Goal: Information Seeking & Learning: Learn about a topic

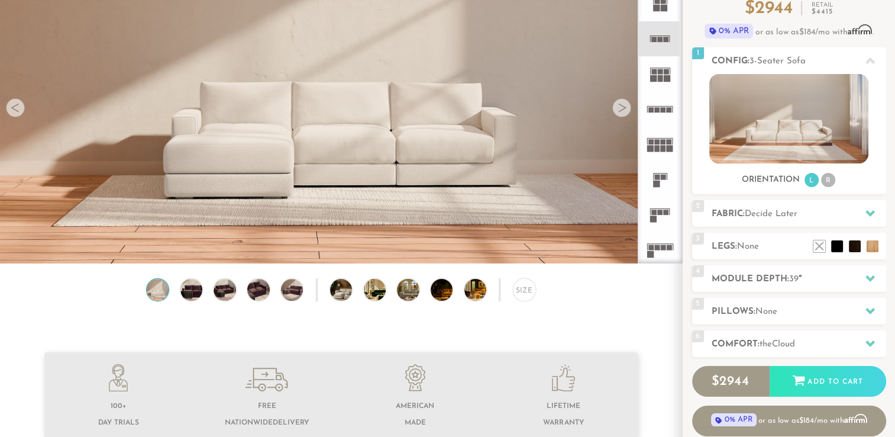
click at [661, 77] on rect at bounding box center [660, 78] width 5 height 7
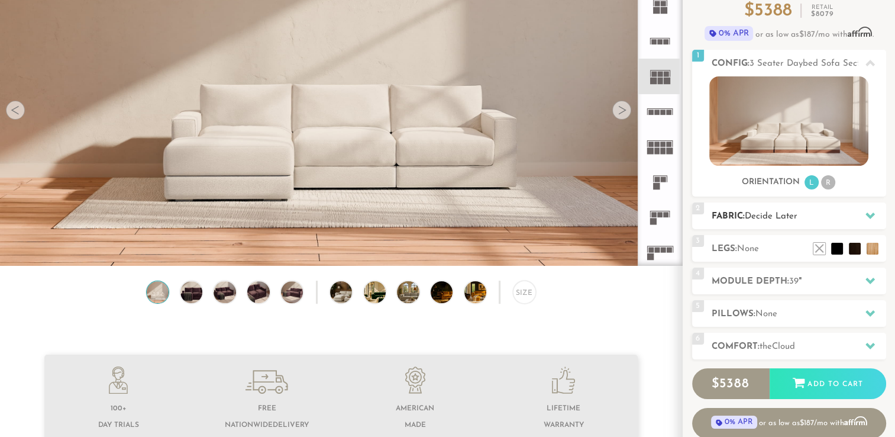
scroll to position [119, 0]
click at [623, 113] on div at bounding box center [622, 109] width 19 height 19
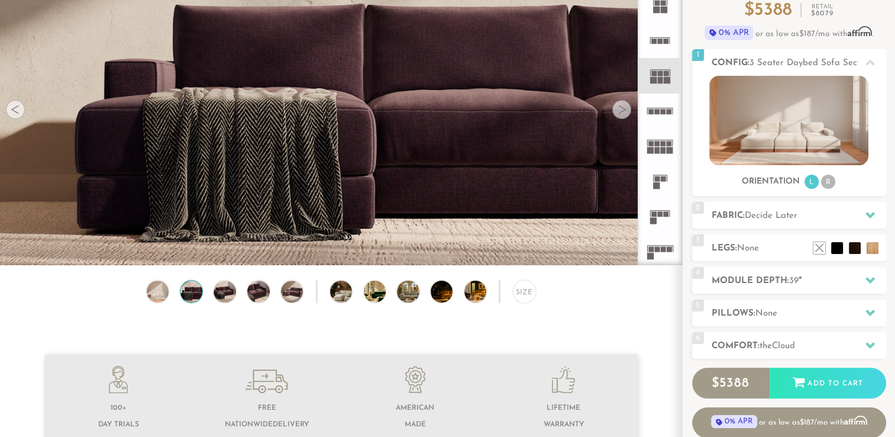
click at [623, 113] on div at bounding box center [622, 109] width 19 height 19
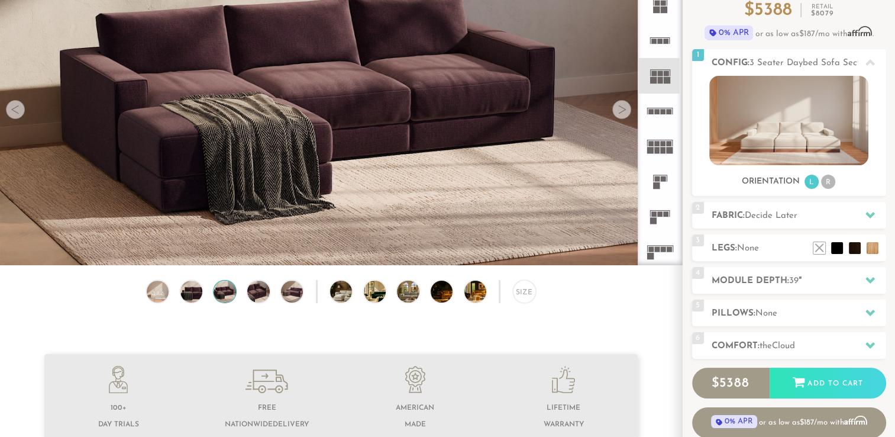
click at [623, 113] on div at bounding box center [622, 109] width 19 height 19
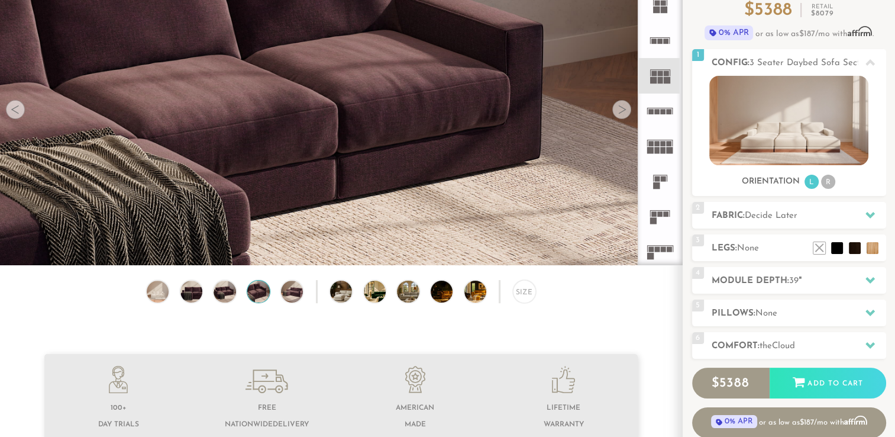
click at [623, 113] on div at bounding box center [622, 109] width 19 height 19
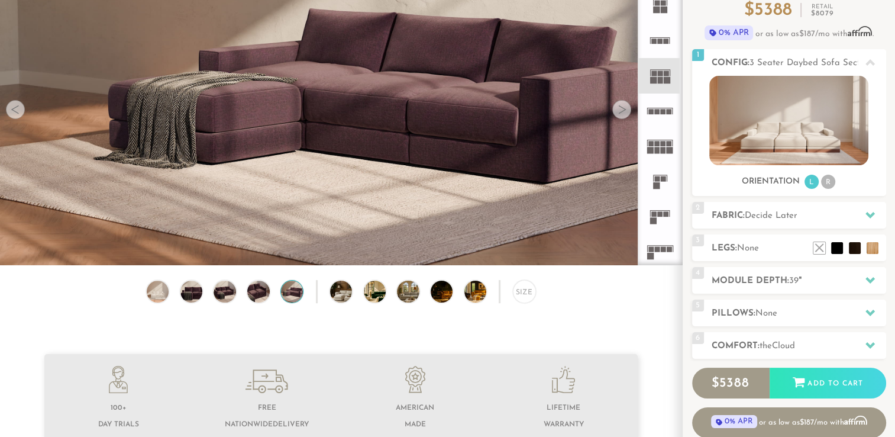
click at [623, 113] on div at bounding box center [622, 109] width 19 height 19
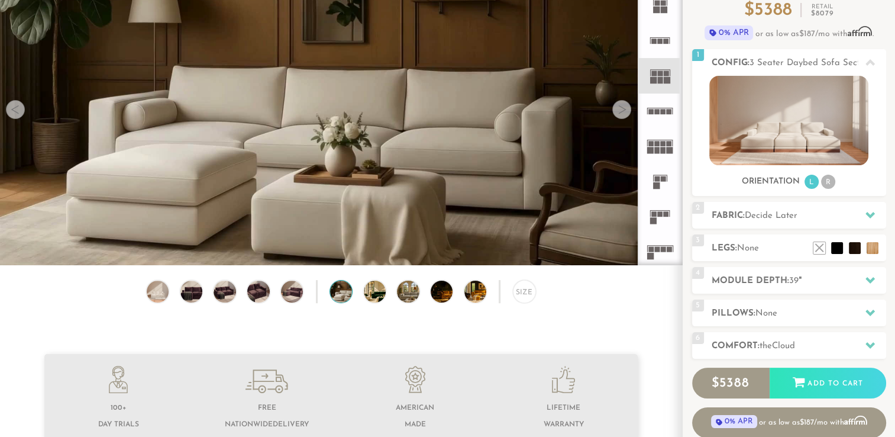
click at [623, 113] on div at bounding box center [622, 109] width 19 height 19
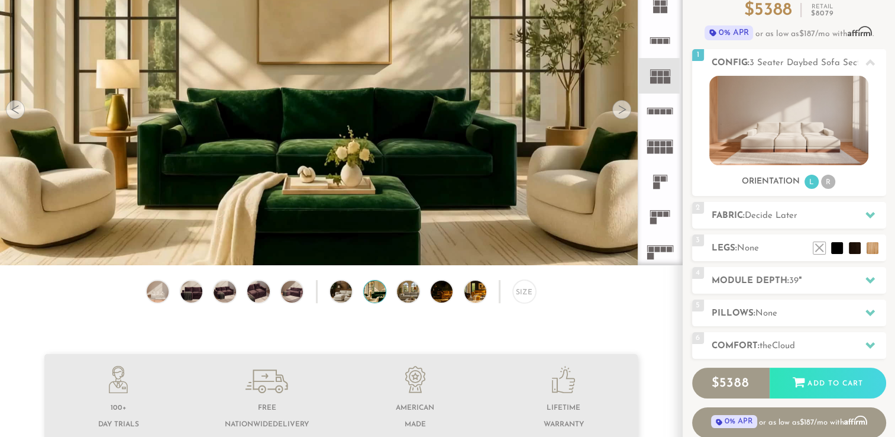
click at [623, 113] on div at bounding box center [622, 109] width 19 height 19
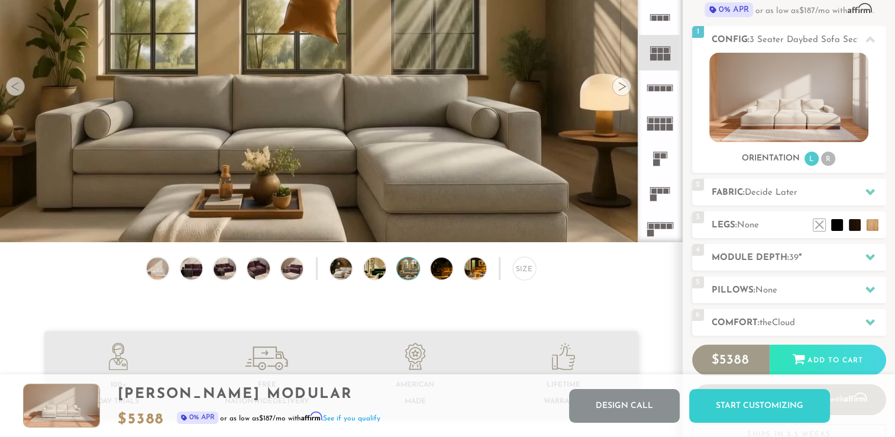
scroll to position [0, 0]
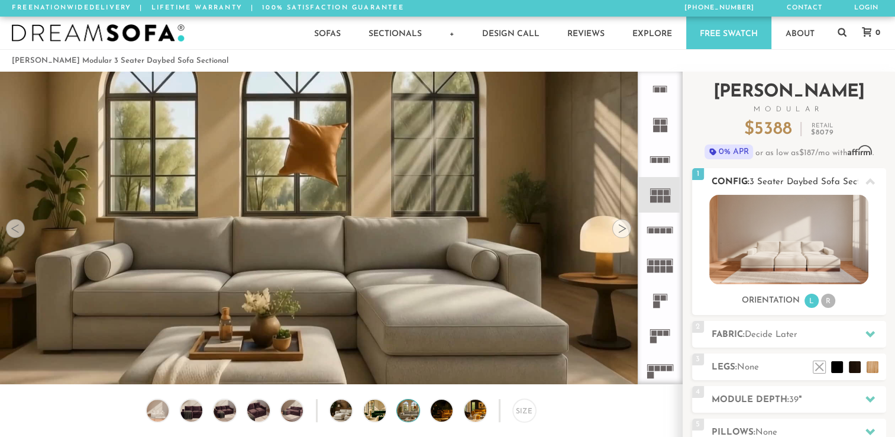
click at [868, 182] on icon at bounding box center [870, 181] width 9 height 7
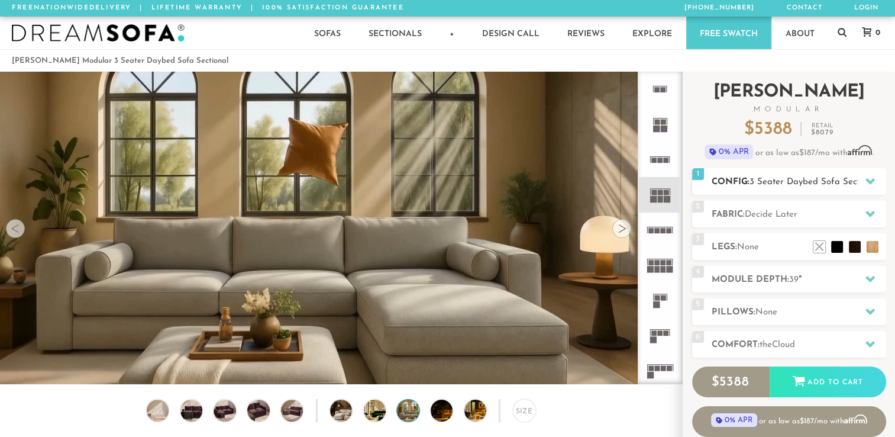
click at [868, 182] on icon at bounding box center [870, 180] width 9 height 9
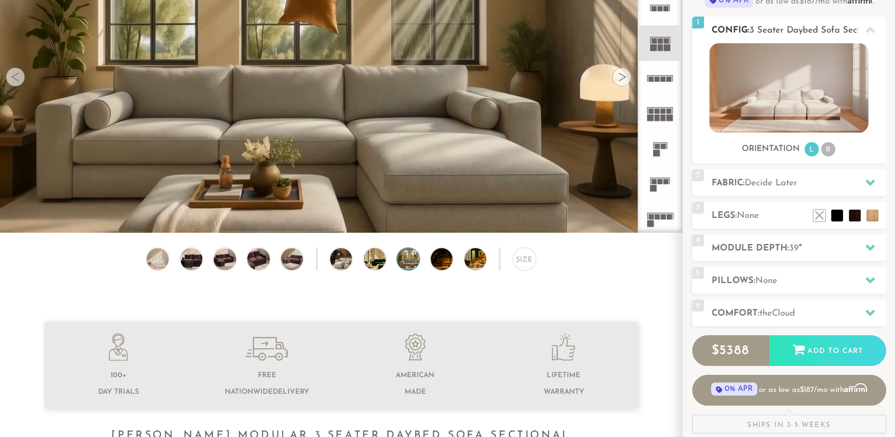
scroll to position [180, 0]
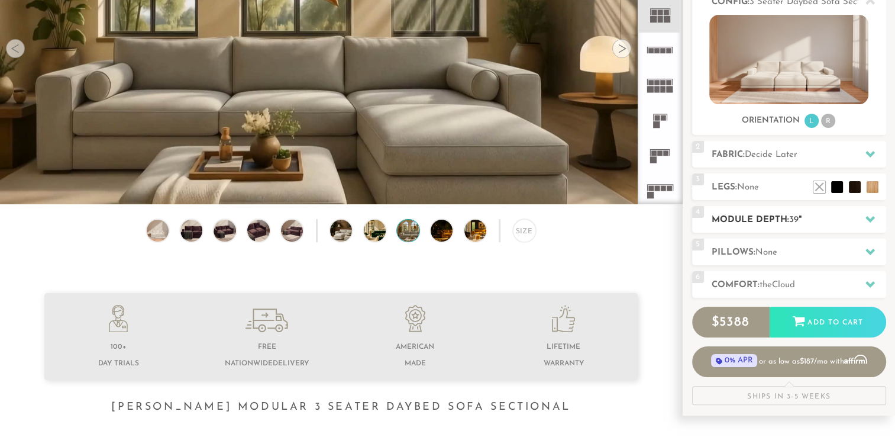
click at [862, 219] on div at bounding box center [870, 219] width 25 height 24
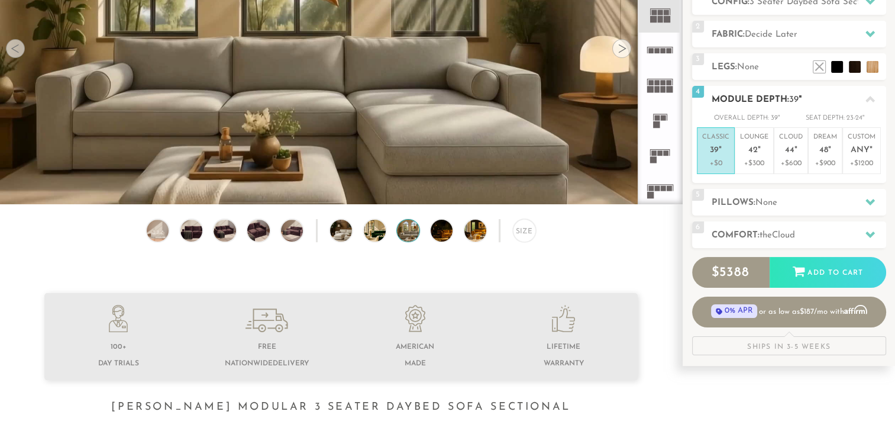
click at [866, 101] on icon at bounding box center [870, 99] width 9 height 7
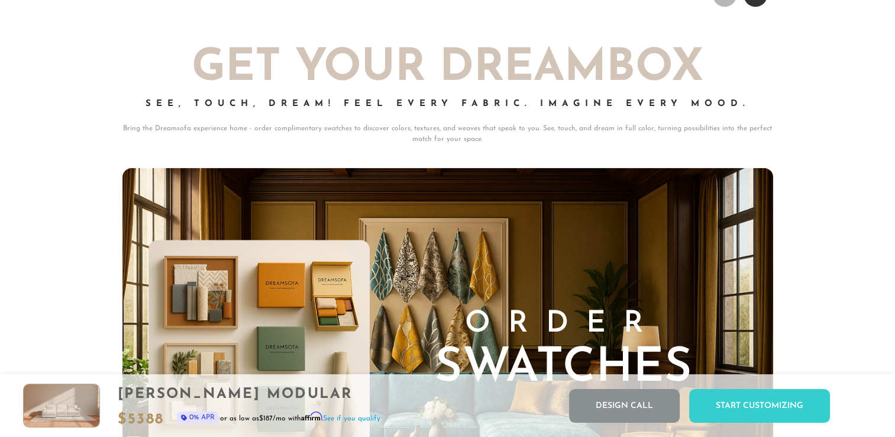
scroll to position [12814, 0]
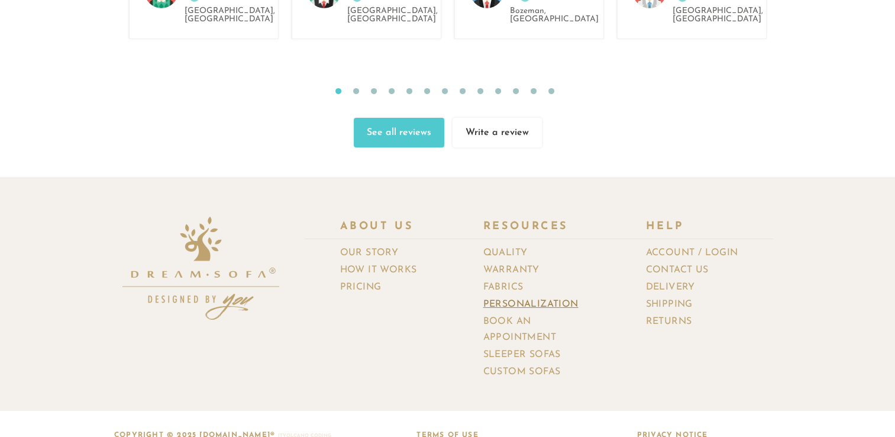
click at [540, 296] on link "Personalization" at bounding box center [536, 304] width 104 height 17
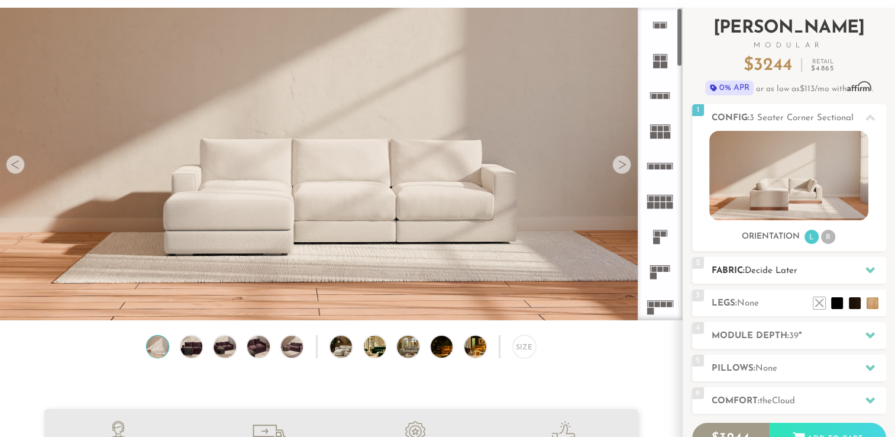
scroll to position [63, 0]
